Goal: Information Seeking & Learning: Understand process/instructions

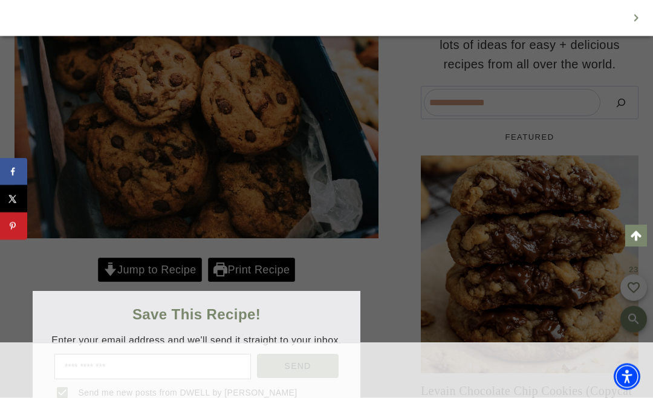
scroll to position [376, 0]
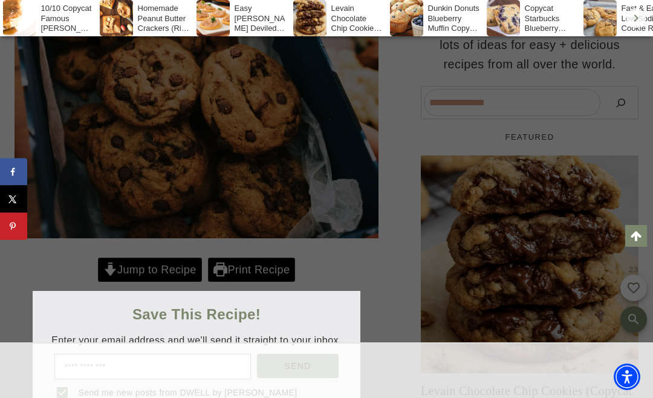
click at [341, 217] on div at bounding box center [326, 199] width 653 height 398
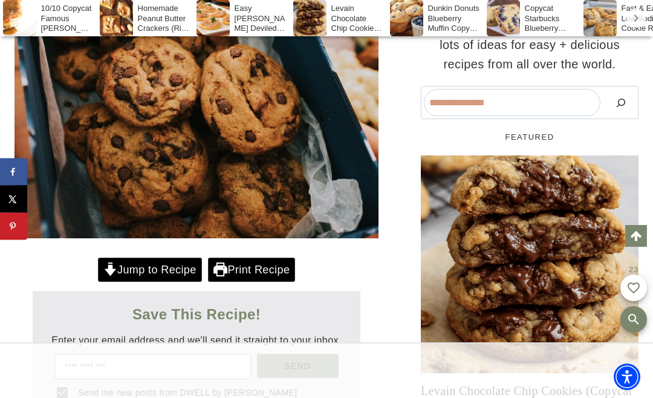
scroll to position [0, 0]
click at [126, 257] on link "Jump to Recipe" at bounding box center [150, 269] width 104 height 25
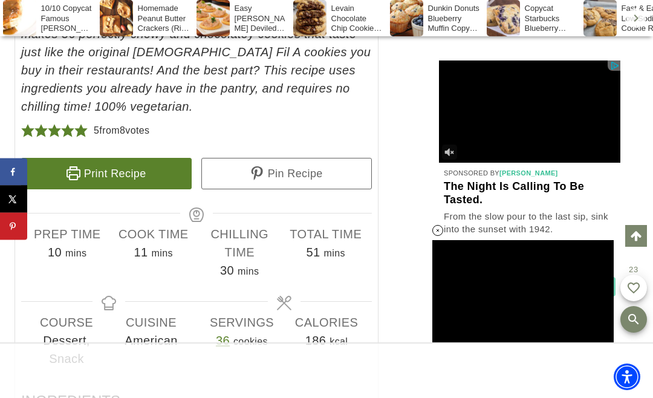
click at [530, 169] on span "[PERSON_NAME]" at bounding box center [528, 172] width 59 height 7
